Goal: Task Accomplishment & Management: Use online tool/utility

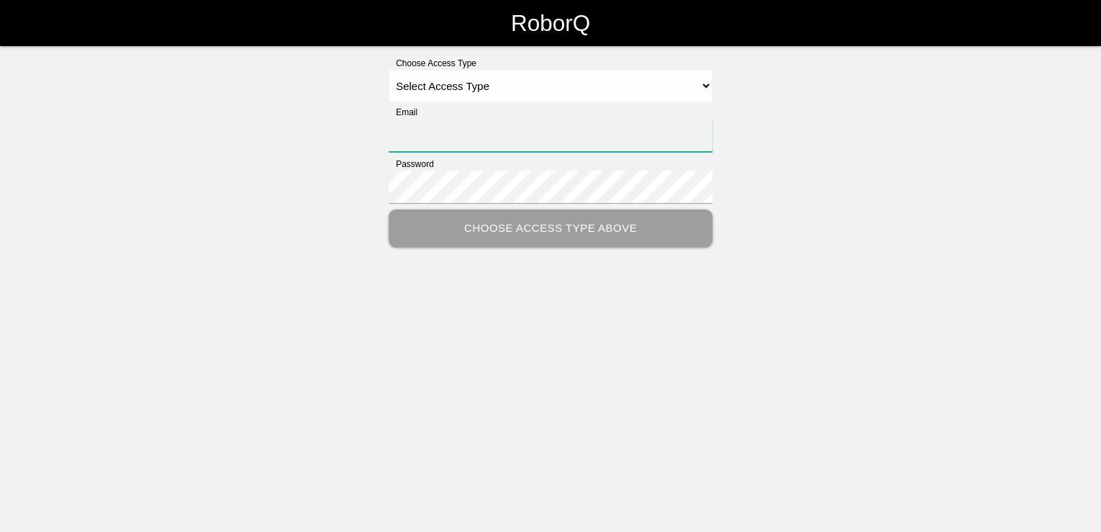
type input "[PERSON_NAME][EMAIL_ADDRESS][PERSON_NAME][DOMAIN_NAME]"
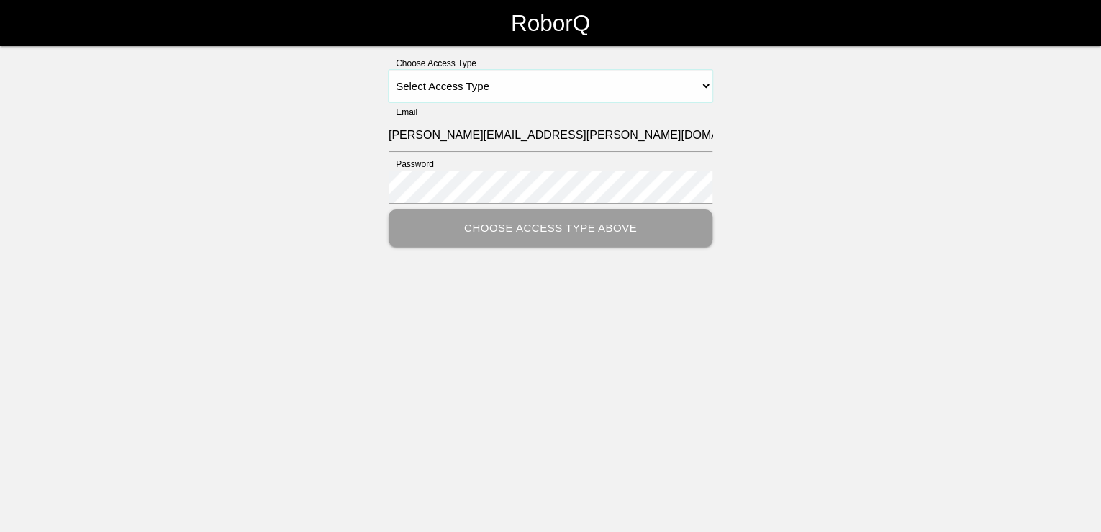
click at [669, 83] on select "Select Access Type Admin Customer Supervisor Worker" at bounding box center [551, 86] width 324 height 32
select select "Customer"
click at [389, 70] on select "Select Access Type Admin Customer Supervisor Worker" at bounding box center [551, 86] width 324 height 32
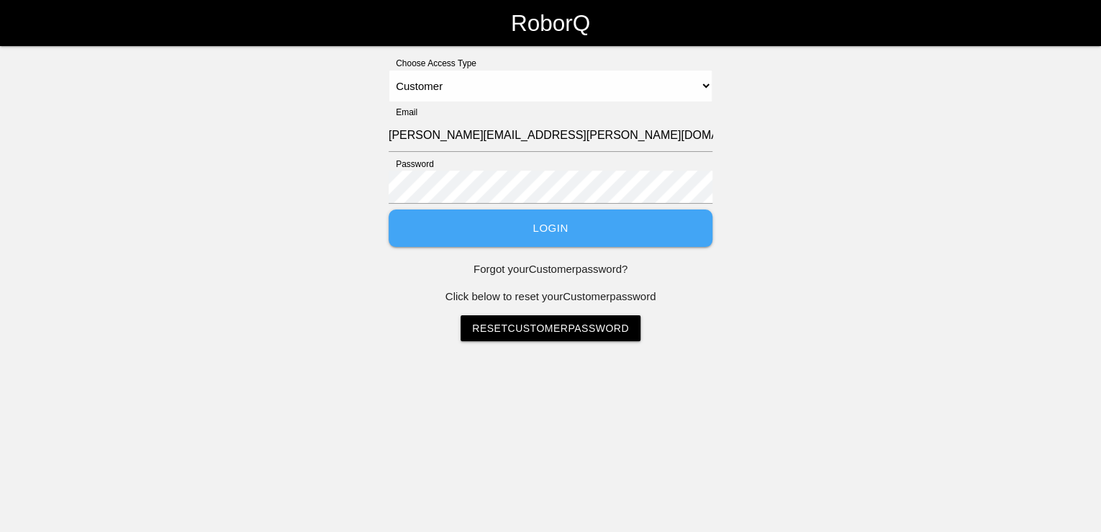
click at [573, 227] on button "Login" at bounding box center [551, 228] width 324 height 38
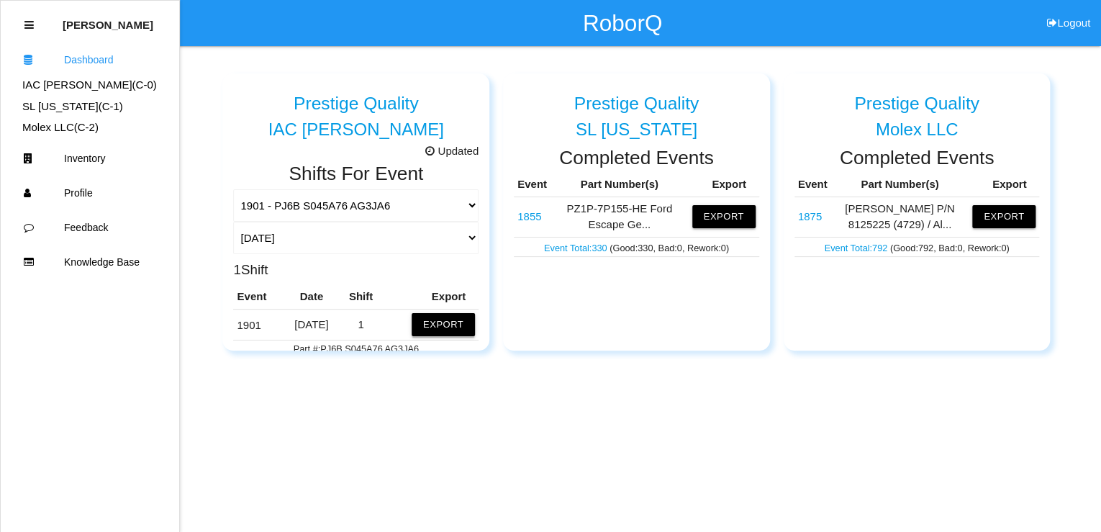
click at [435, 322] on button "Export" at bounding box center [443, 324] width 63 height 23
click at [417, 322] on button "Excel" at bounding box center [430, 321] width 27 height 12
click at [836, 375] on html "RoborQ Logout [PERSON_NAME] Dashboard IAC [PERSON_NAME] (C- 0 ) SL [US_STATE] (…" at bounding box center [550, 211] width 1101 height 423
